Goal: Information Seeking & Learning: Learn about a topic

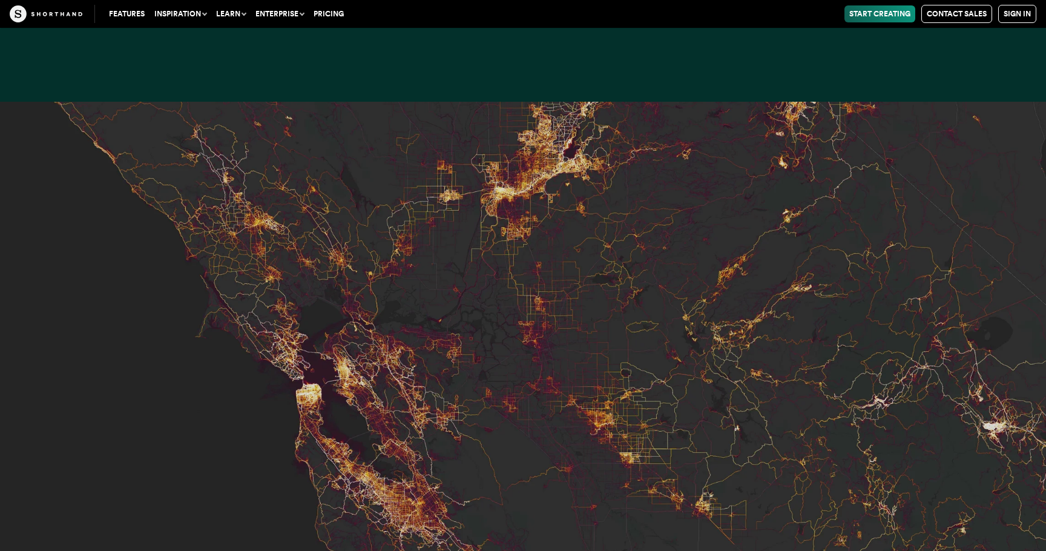
scroll to position [5280, 0]
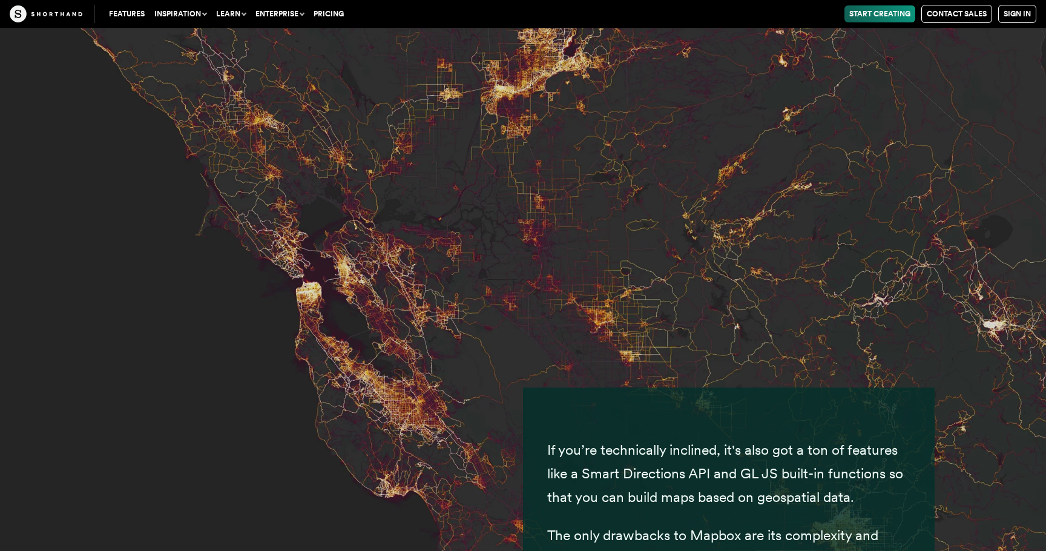
click at [397, 342] on img at bounding box center [523, 275] width 1046 height 551
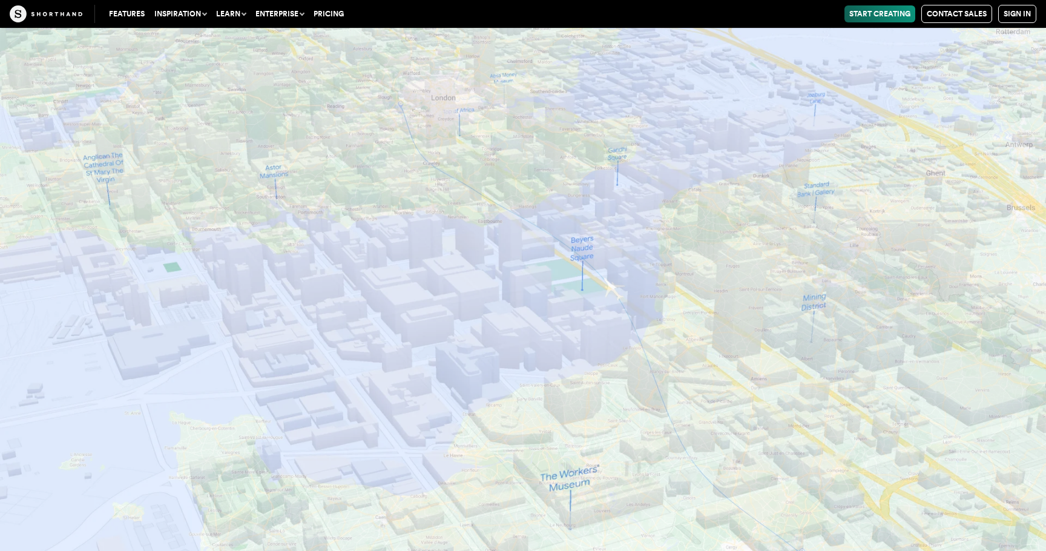
scroll to position [11017, 0]
click at [561, 262] on img at bounding box center [523, 275] width 1046 height 551
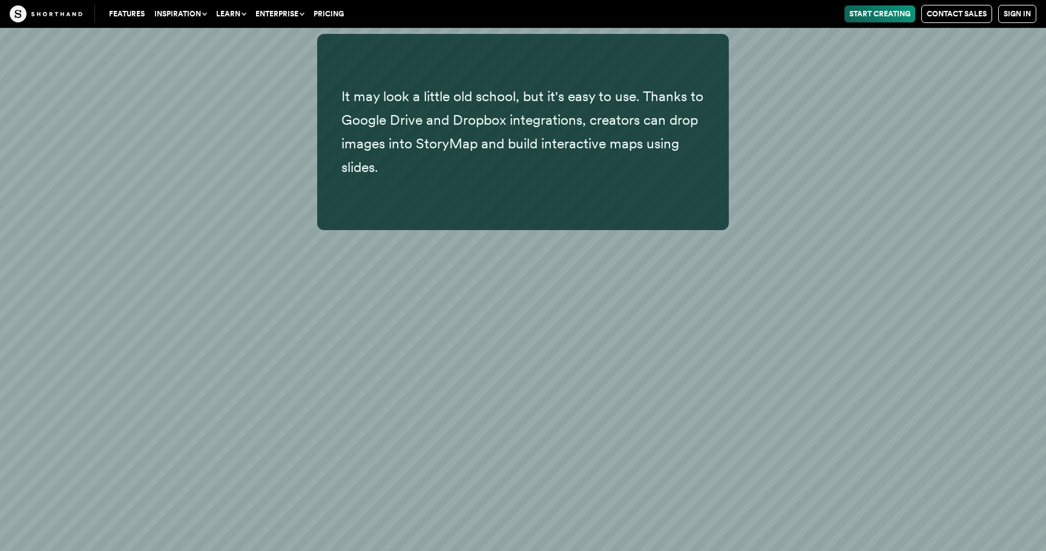
scroll to position [14932, 0]
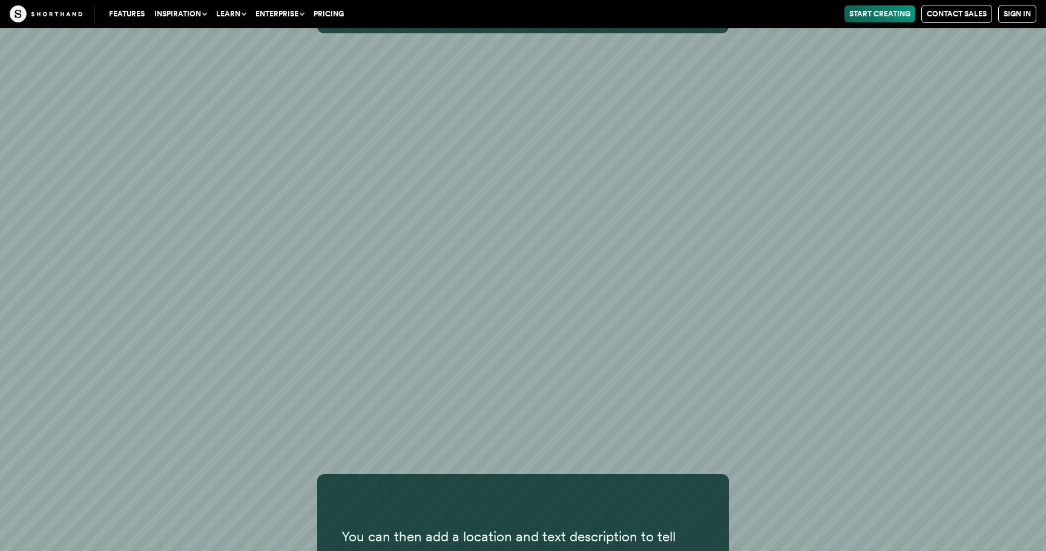
click at [798, 267] on div "You can then add a location and text description to tell your story and change …" at bounding box center [523, 504] width 1046 height 613
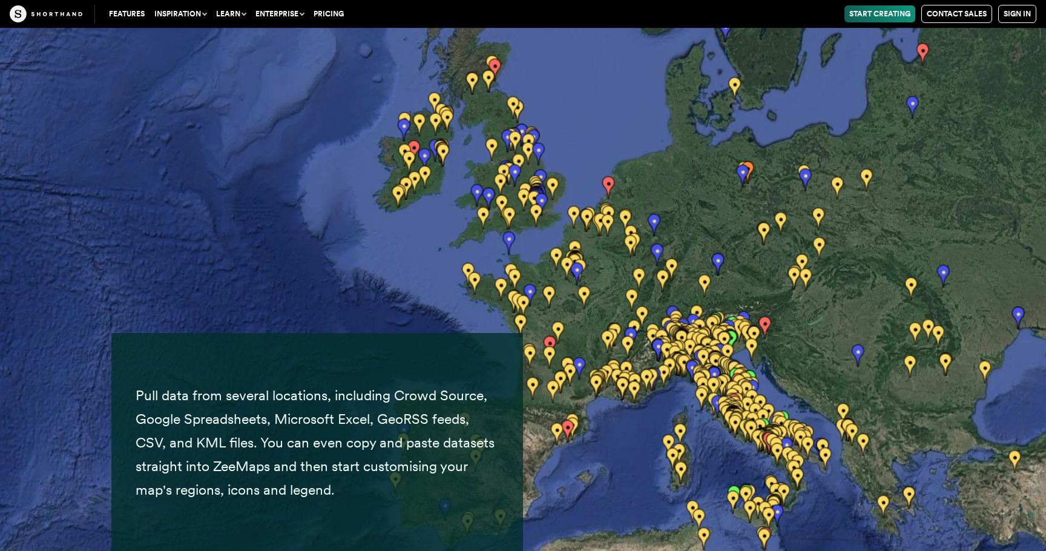
scroll to position [20182, 0]
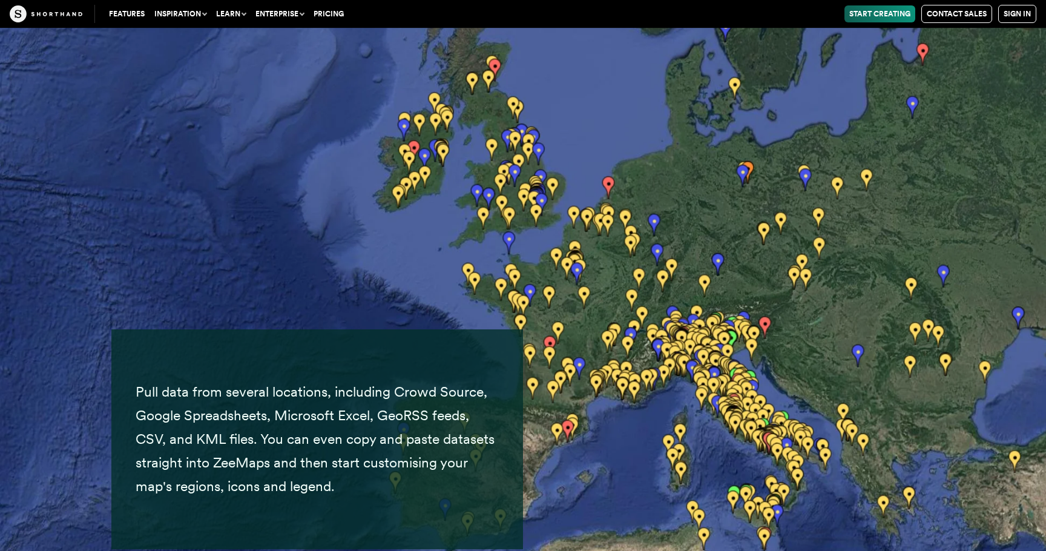
click at [661, 332] on img at bounding box center [523, 275] width 1046 height 551
click at [678, 336] on img at bounding box center [523, 275] width 1046 height 551
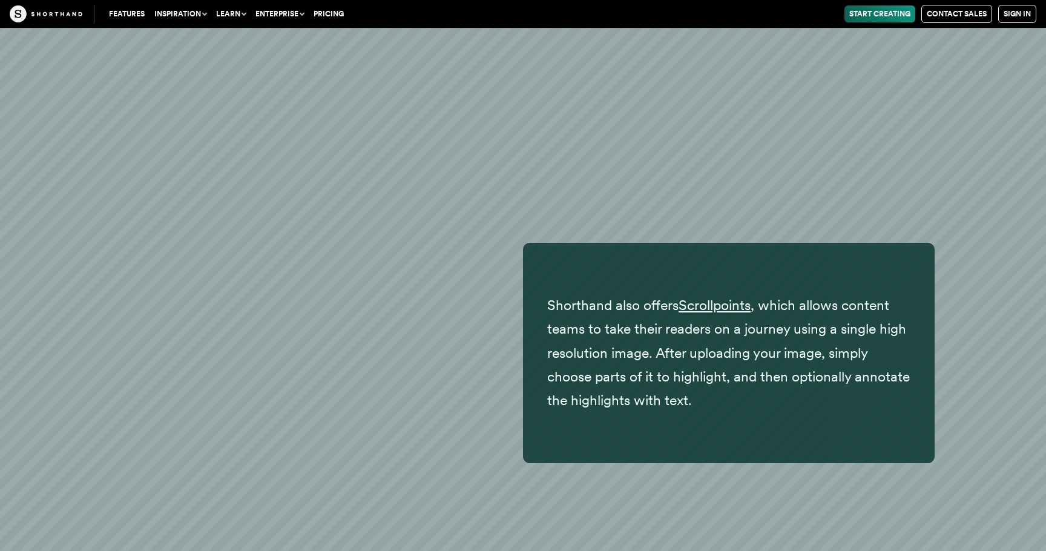
scroll to position [23020, 0]
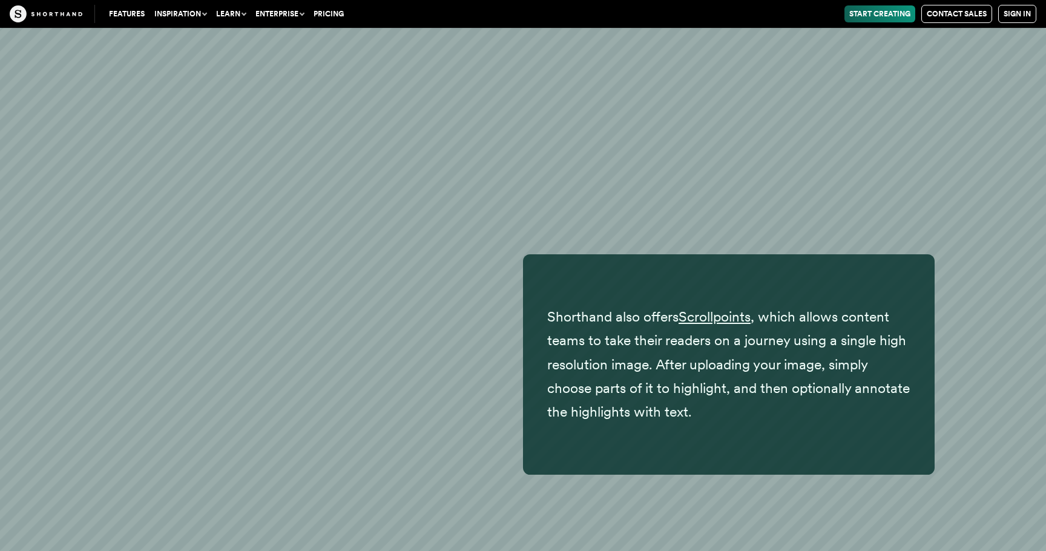
click at [389, 257] on div "Shorthand also offers Scrollpoints , which allows content teams to take their r…" at bounding box center [522, 364] width 823 height 220
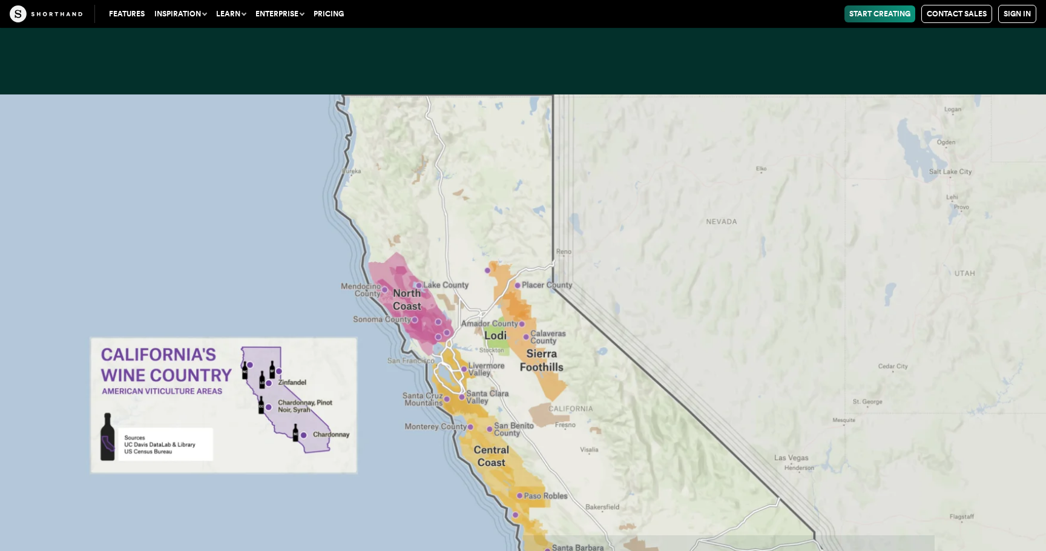
scroll to position [24836, 0]
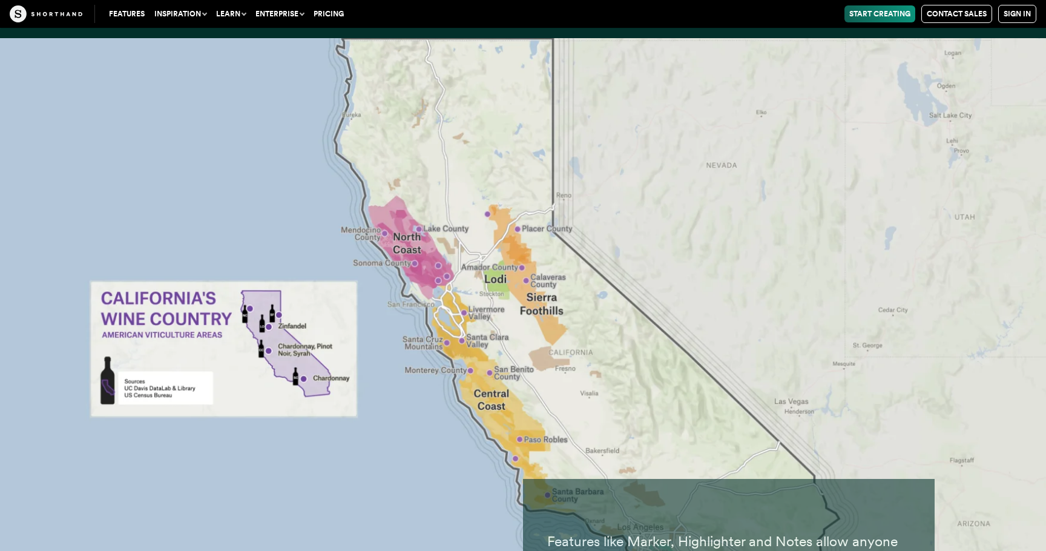
click at [467, 303] on img at bounding box center [523, 313] width 1046 height 551
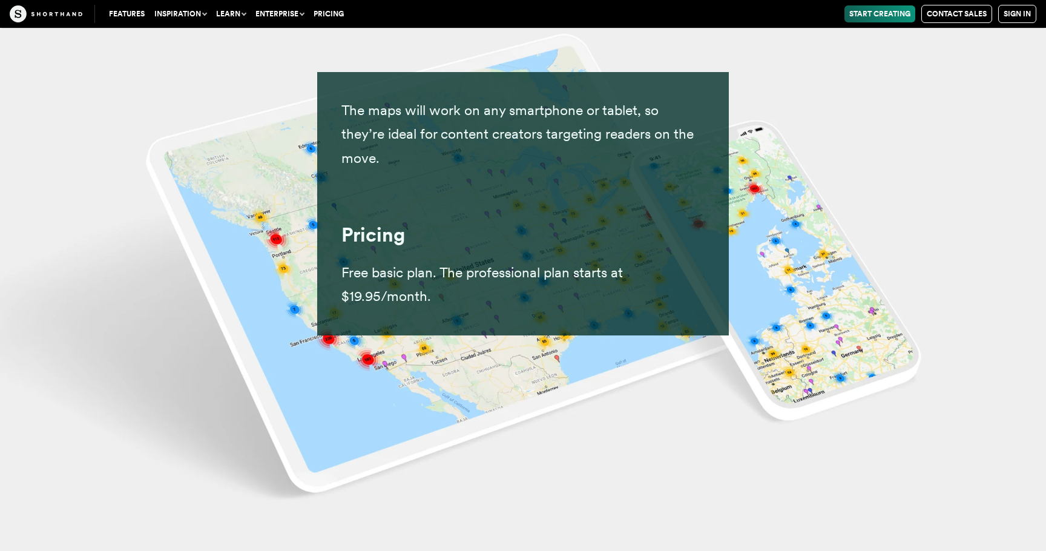
scroll to position [21806, 0]
